Goal: Transaction & Acquisition: Purchase product/service

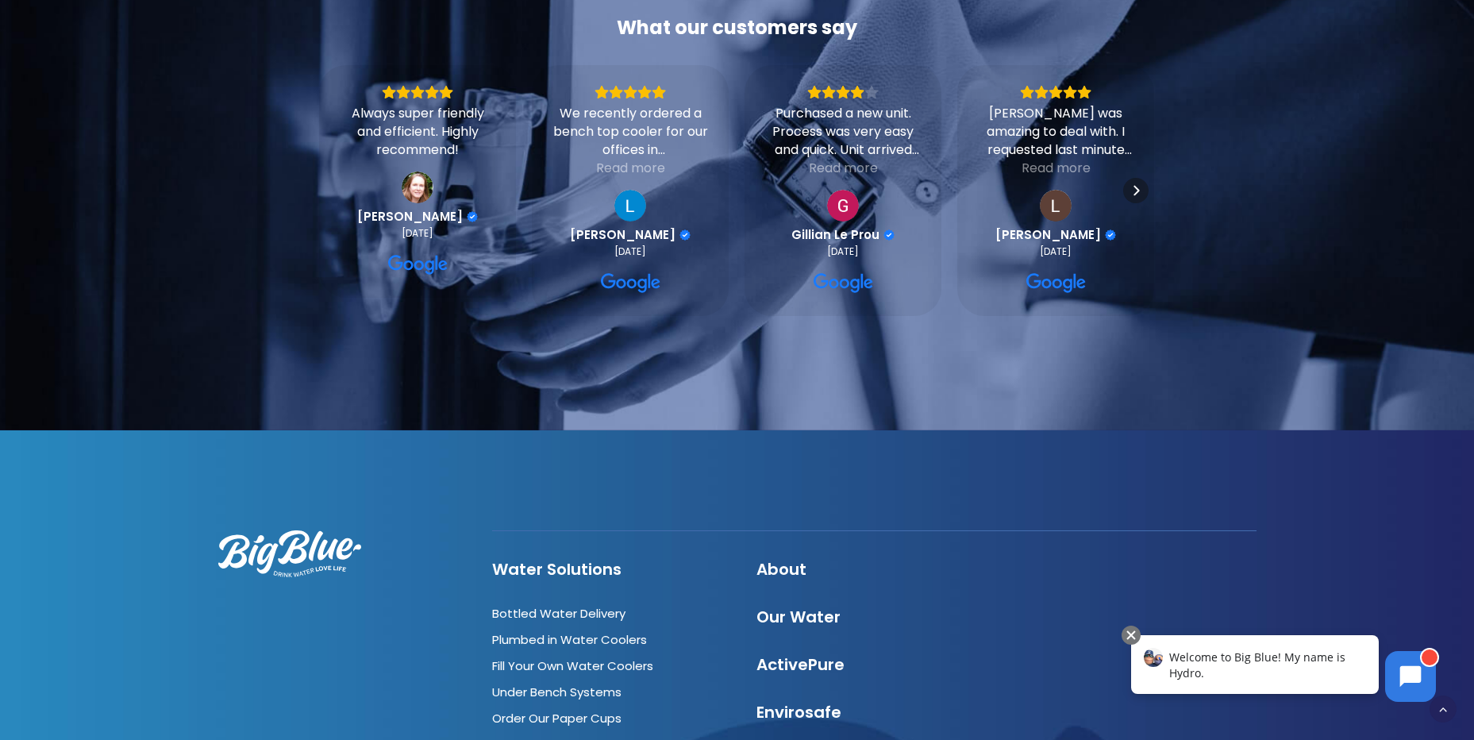
scroll to position [3379, 0]
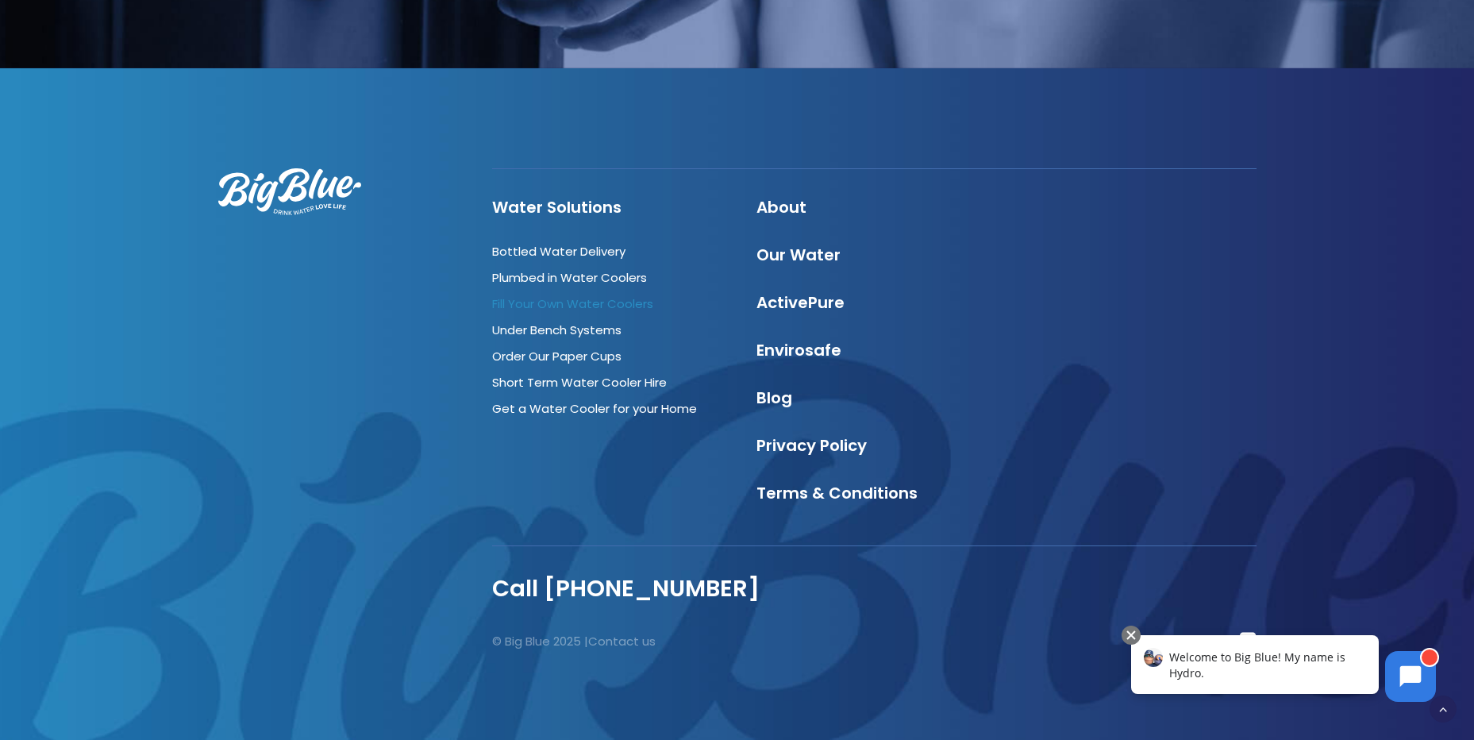
click at [567, 303] on link "Fill Your Own Water Coolers" at bounding box center [572, 303] width 161 height 17
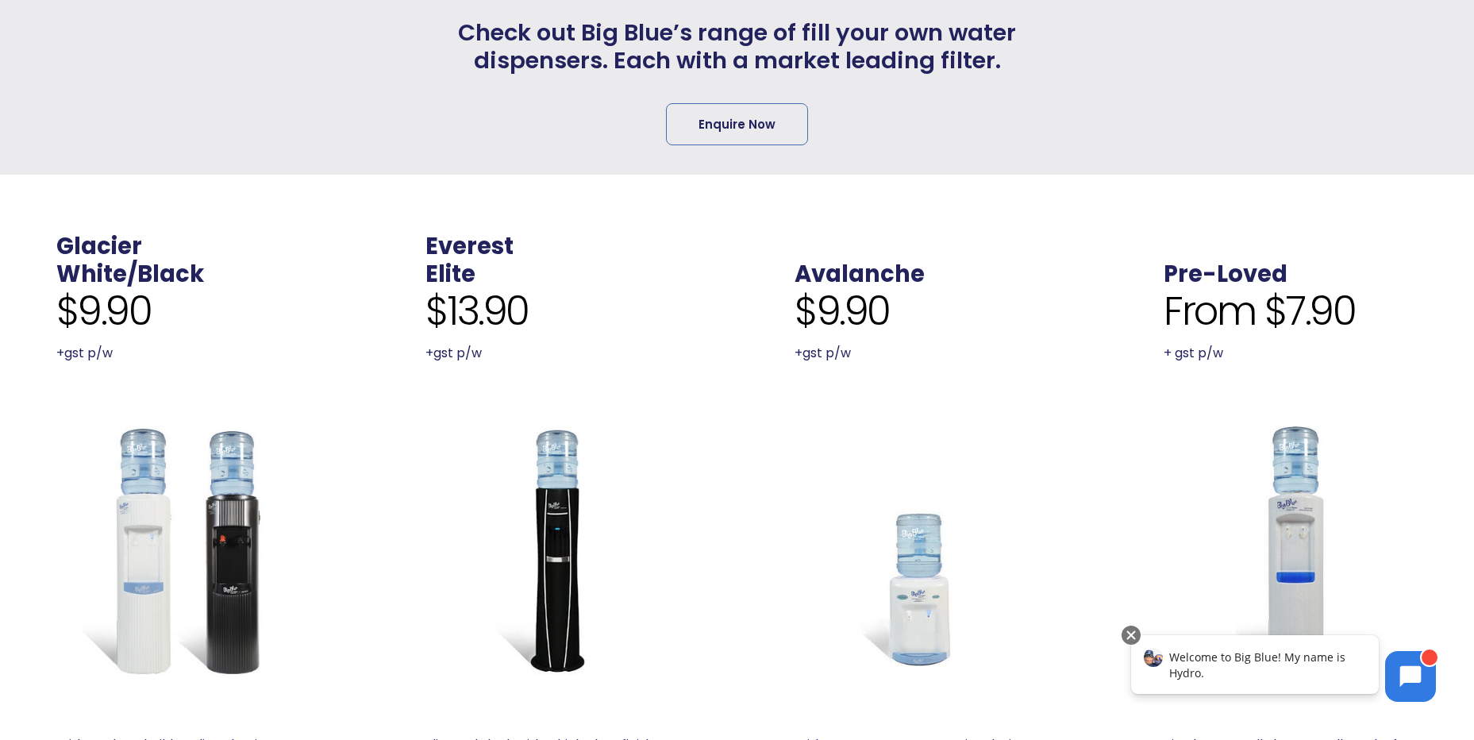
scroll to position [556, 0]
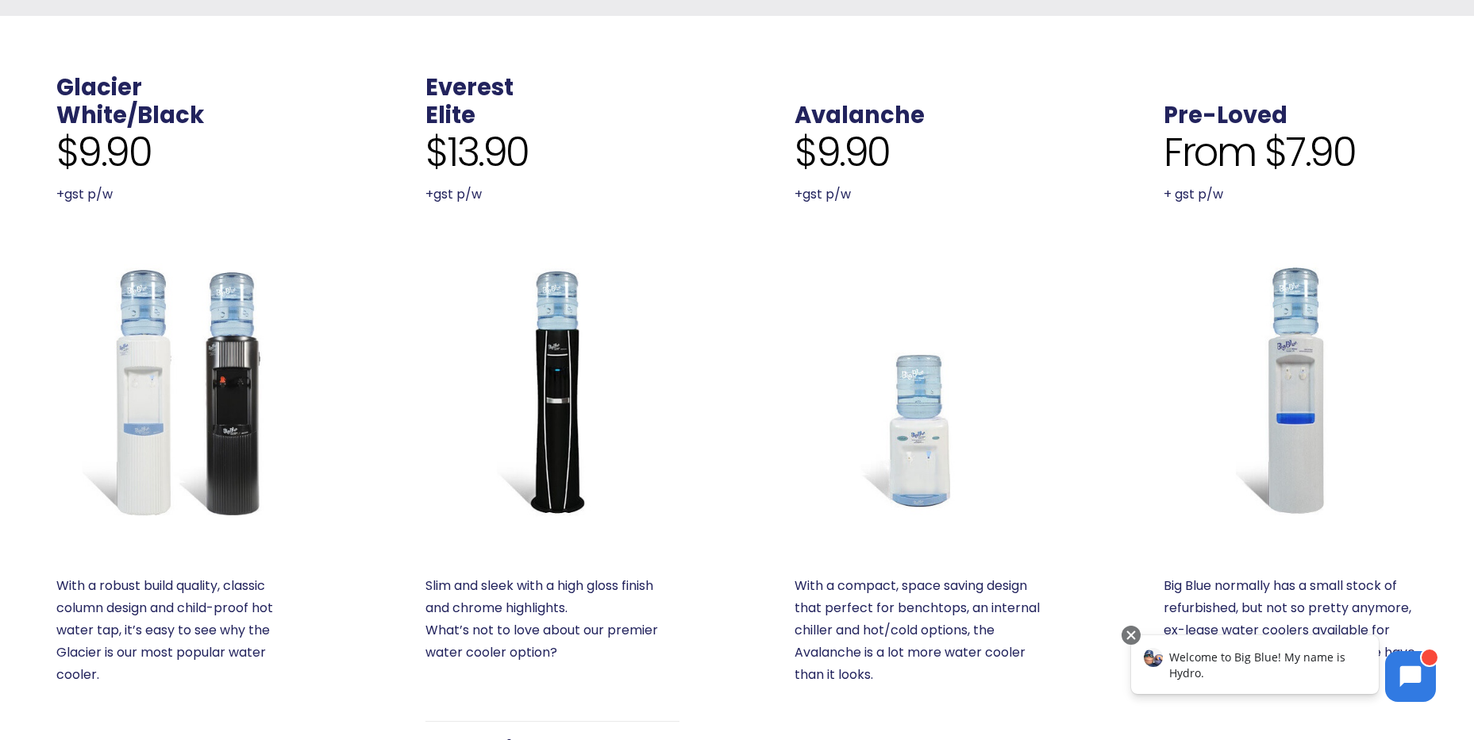
click at [930, 474] on img at bounding box center [922, 390] width 254 height 254
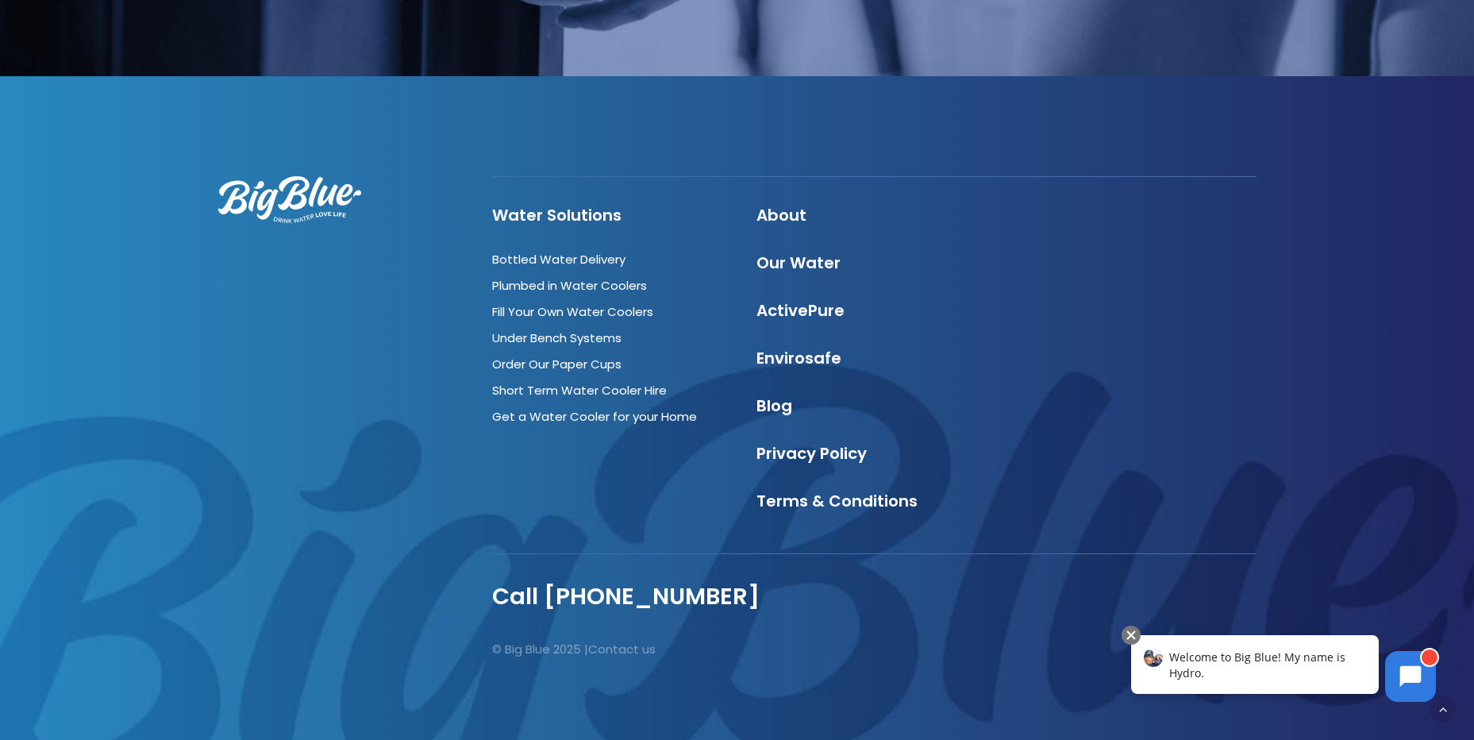
scroll to position [3437, 0]
